Goal: Transaction & Acquisition: Purchase product/service

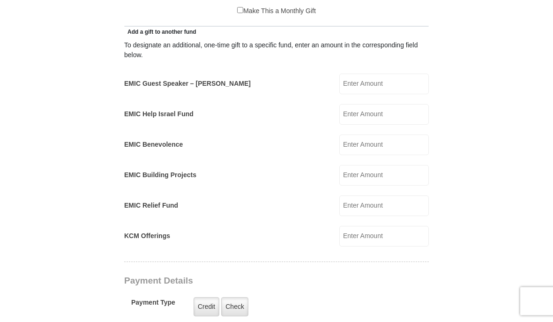
scroll to position [506, 0]
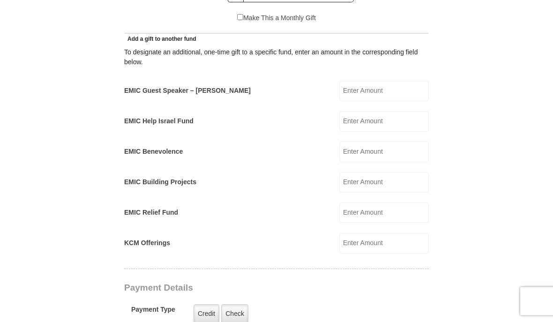
click at [412, 122] on input "EMIC Help Israel Fund" at bounding box center [385, 122] width 90 height 21
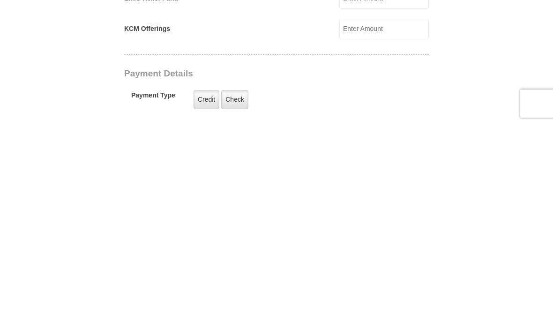
scroll to position [526, 0]
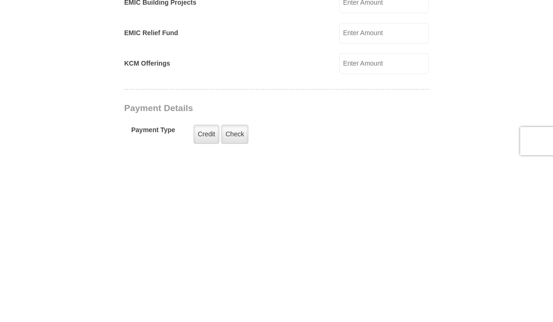
type input "75.00"
click at [409, 214] on input "KCM Offerings" at bounding box center [385, 224] width 90 height 21
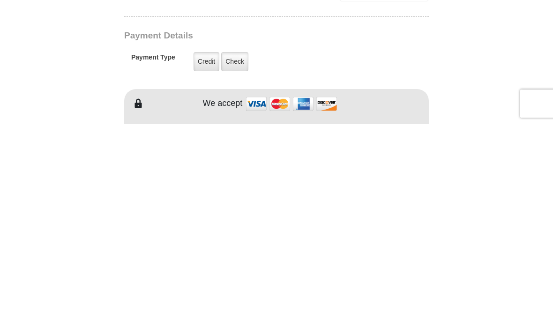
scroll to position [561, 0]
type input "75.00"
click at [212, 250] on label "Credit" at bounding box center [207, 259] width 26 height 19
click at [0, 0] on input "Credit" at bounding box center [0, 0] width 0 height 0
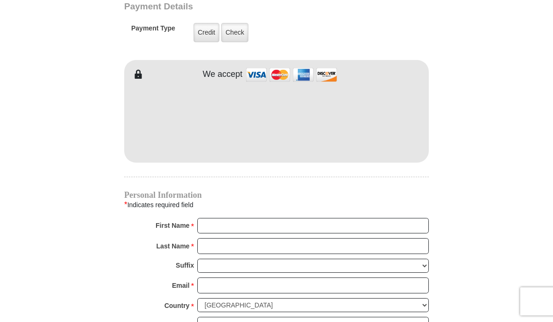
scroll to position [787, 0]
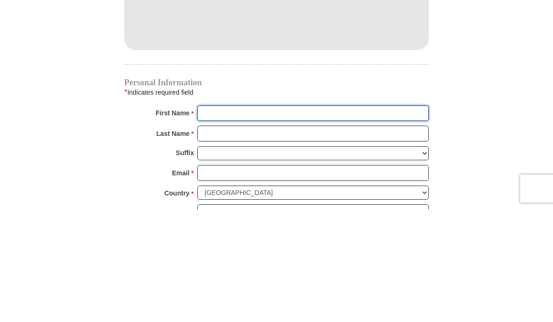
click at [327, 219] on input "First Name *" at bounding box center [313, 227] width 232 height 16
type input "Su"
type input "Susan"
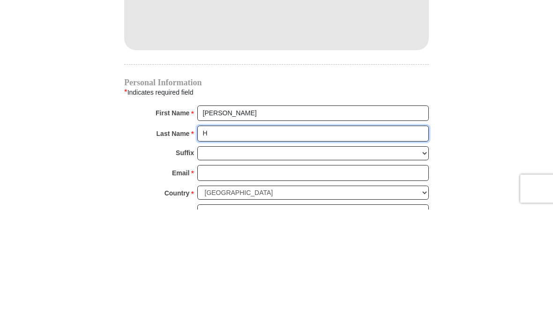
type input "Hi"
type input "Hillman"
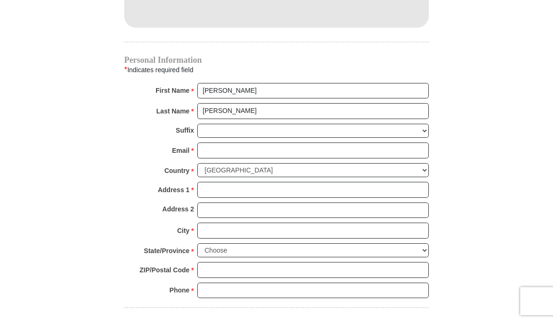
scroll to position [923, 0]
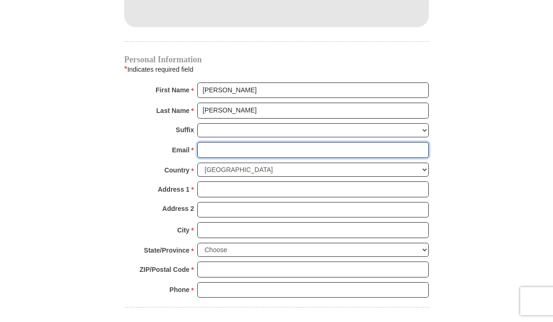
click at [270, 151] on input "Email *" at bounding box center [313, 151] width 232 height 16
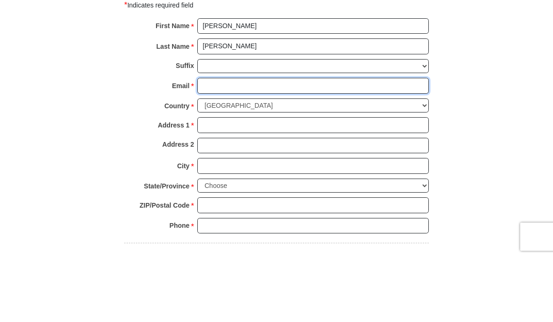
type input "susanmhillman621@gmail.com"
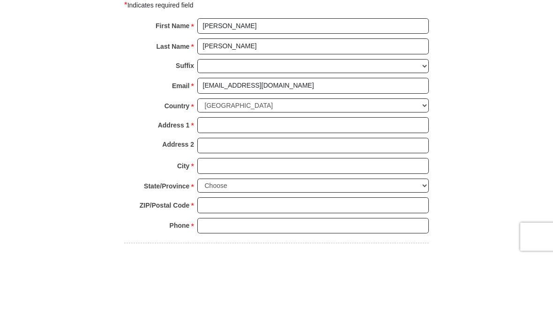
scroll to position [988, 0]
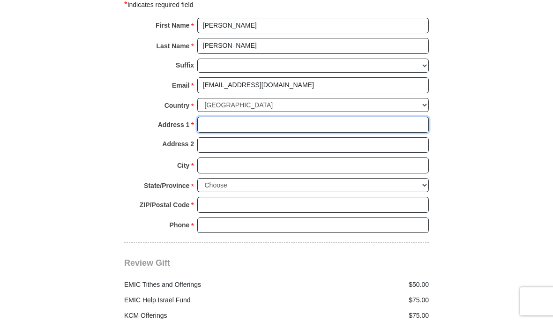
click at [262, 122] on input "Address 1 *" at bounding box center [313, 125] width 232 height 16
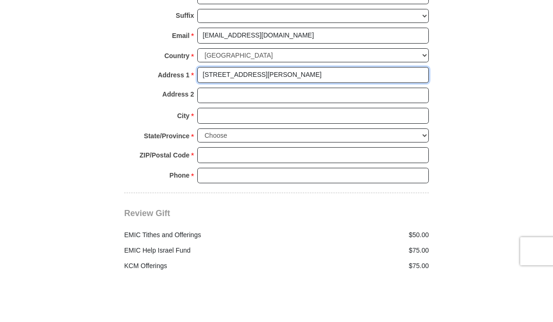
type input "3201 Delmar Terrace"
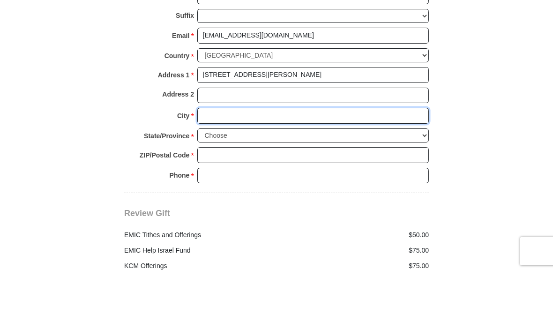
click at [291, 158] on input "City *" at bounding box center [313, 166] width 232 height 16
type input "Pueblo"
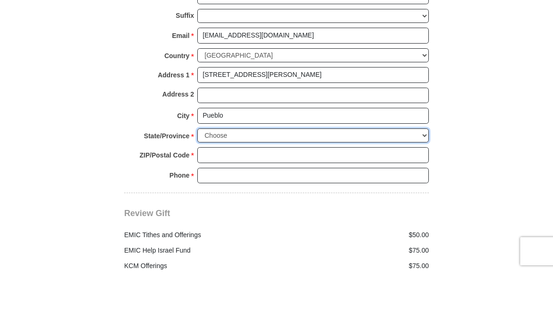
click at [301, 179] on select "Choose Alabama Alaska American Samoa Arizona Arkansas Armed Forces Americas Arm…" at bounding box center [313, 186] width 232 height 15
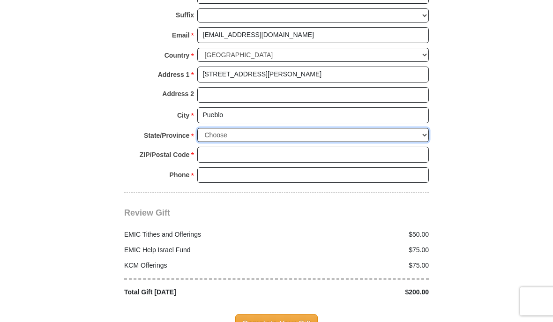
select select "CO"
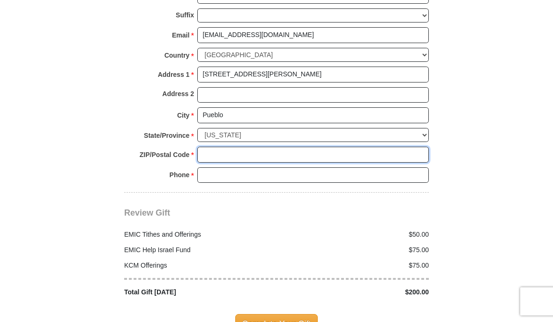
click at [256, 148] on input "ZIP/Postal Code *" at bounding box center [313, 155] width 232 height 16
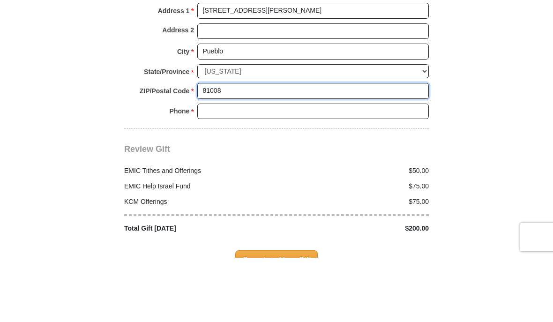
type input "81008"
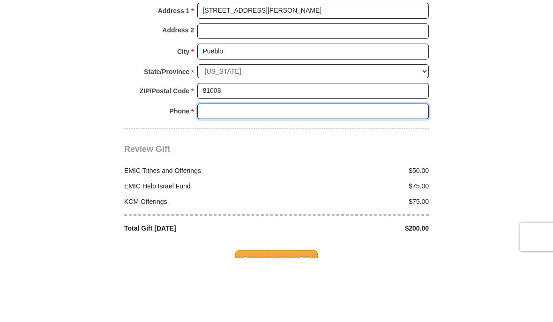
click at [257, 168] on input "Phone * *" at bounding box center [313, 176] width 232 height 16
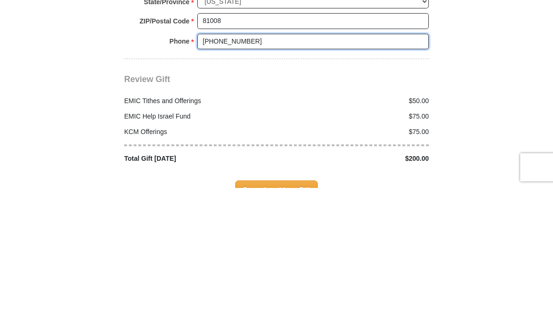
type input "714-328-5689"
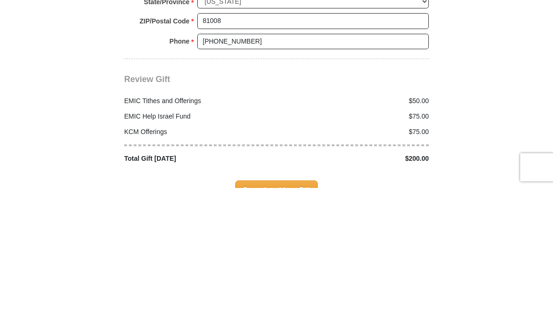
click at [429, 261] on div "$75.00" at bounding box center [356, 266] width 158 height 10
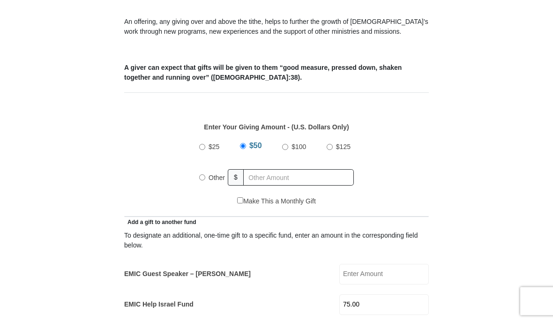
scroll to position [323, 0]
click at [301, 176] on input "text" at bounding box center [298, 177] width 111 height 16
radio input "true"
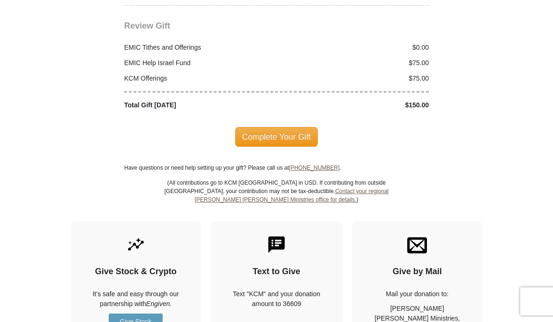
scroll to position [1225, 0]
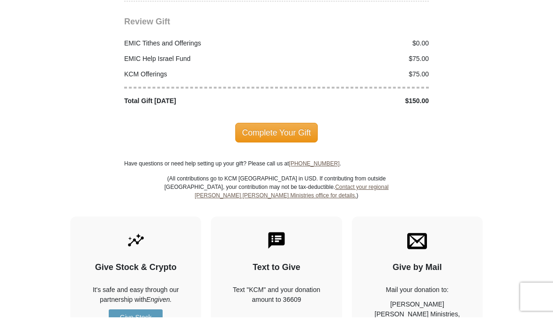
click at [310, 128] on span "Complete Your Gift" at bounding box center [276, 138] width 83 height 20
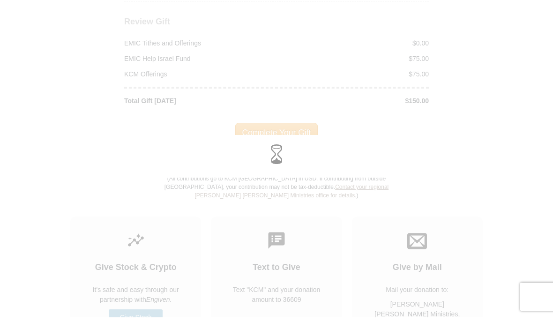
scroll to position [1230, 0]
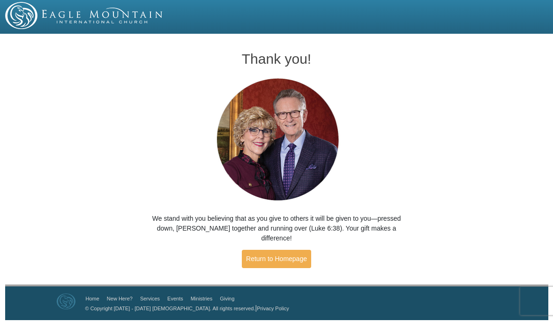
click at [292, 250] on link "Return to Homepage" at bounding box center [276, 259] width 69 height 18
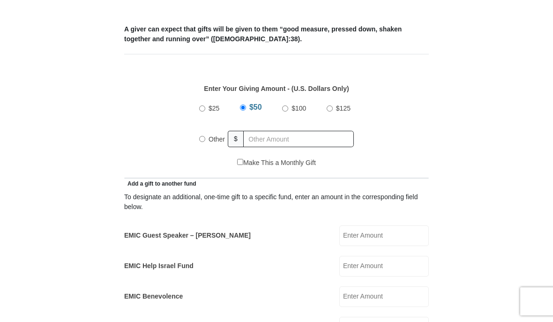
scroll to position [351, 0]
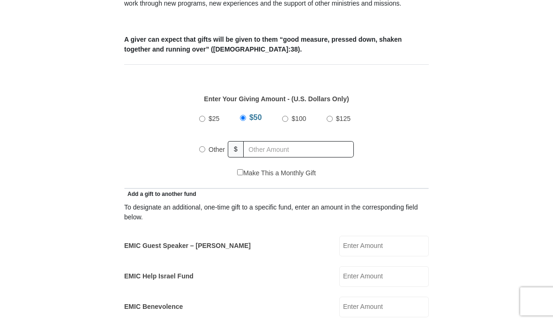
click at [247, 123] on label "$50" at bounding box center [255, 119] width 19 height 21
click at [246, 121] on input "$50" at bounding box center [243, 118] width 6 height 6
click at [254, 121] on span "$50" at bounding box center [255, 117] width 13 height 8
click at [246, 121] on input "$50" at bounding box center [243, 118] width 6 height 6
